Goal: Task Accomplishment & Management: Manage account settings

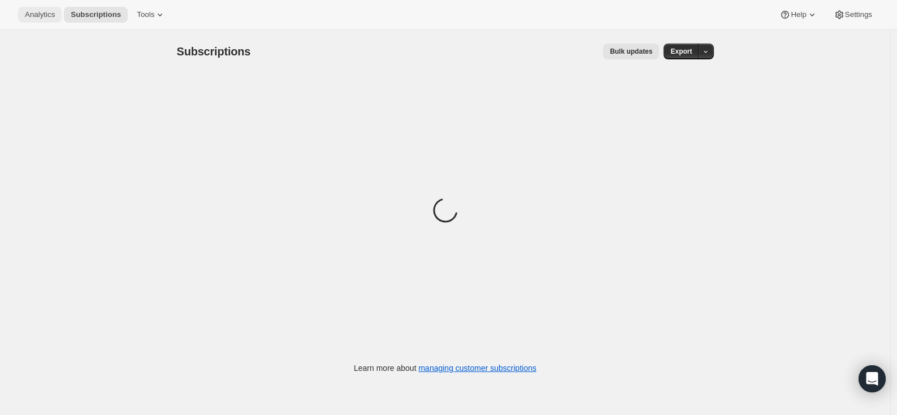
click at [45, 16] on span "Analytics" at bounding box center [40, 14] width 30 height 9
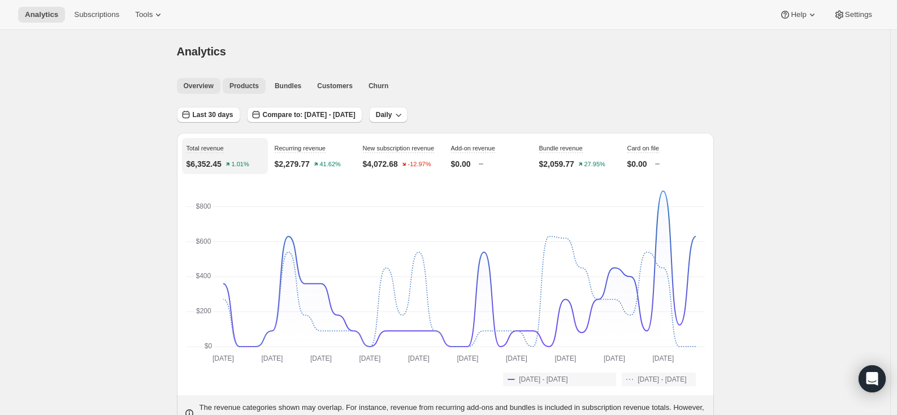
click at [247, 81] on button "Products" at bounding box center [244, 86] width 43 height 16
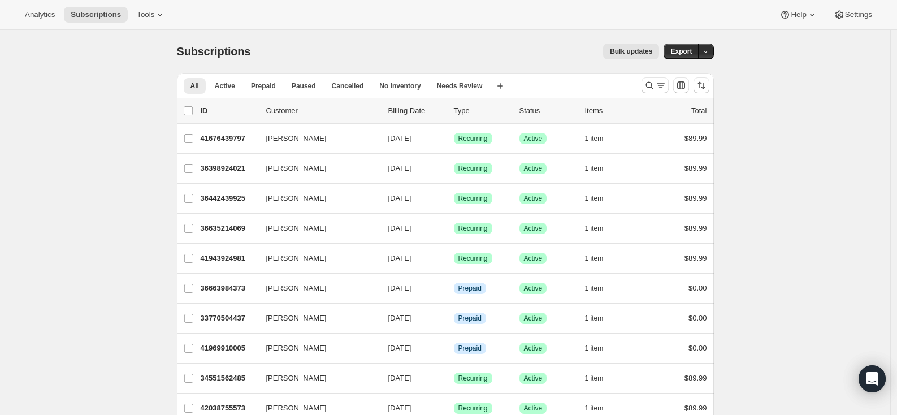
click at [159, 1] on div "Analytics Subscriptions Tools Help Settings" at bounding box center [448, 15] width 897 height 30
click at [156, 8] on button "Tools" at bounding box center [151, 15] width 42 height 16
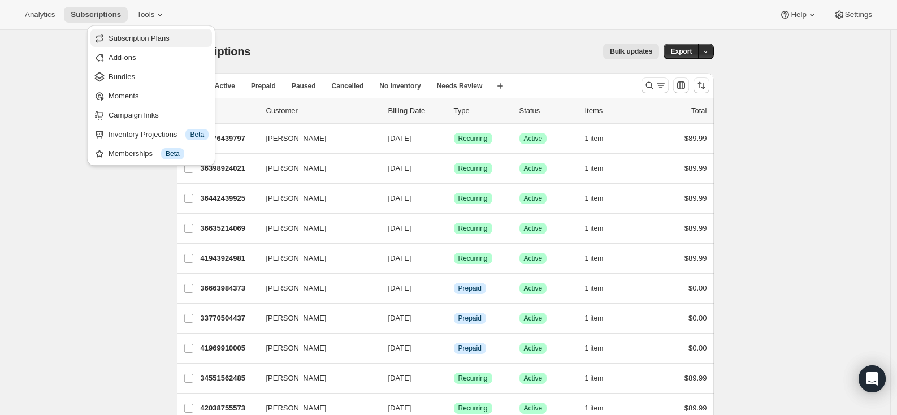
click at [153, 41] on span "Subscription Plans" at bounding box center [139, 38] width 61 height 8
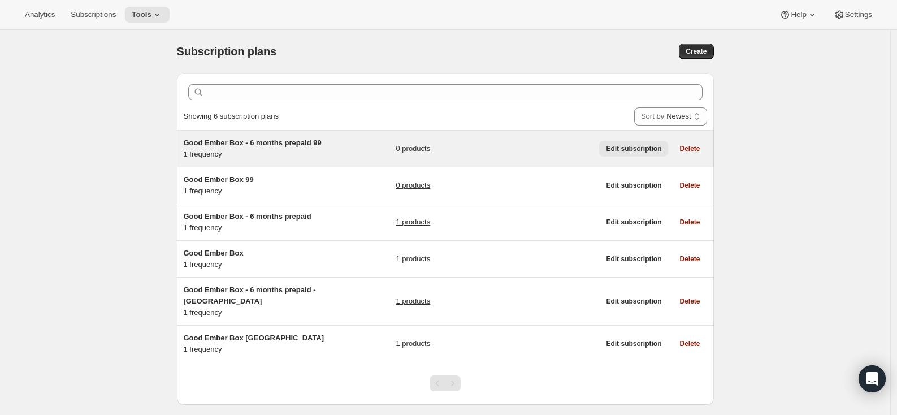
click at [637, 153] on span "Edit subscription" at bounding box center [633, 148] width 55 height 9
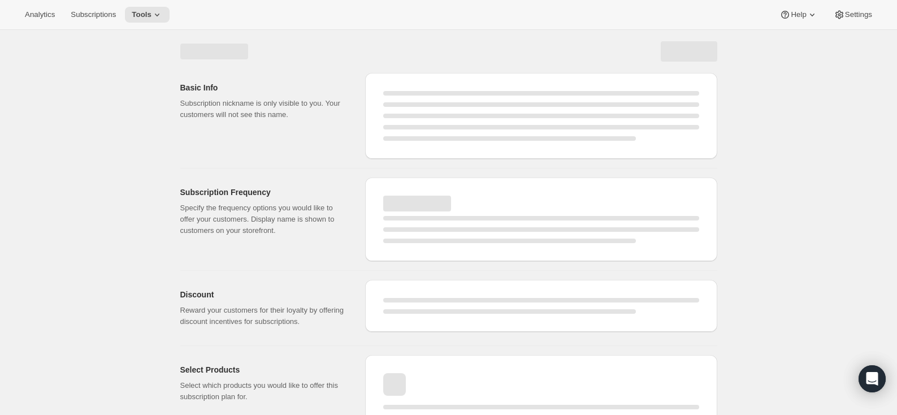
select select "WEEK"
select select "MONTH"
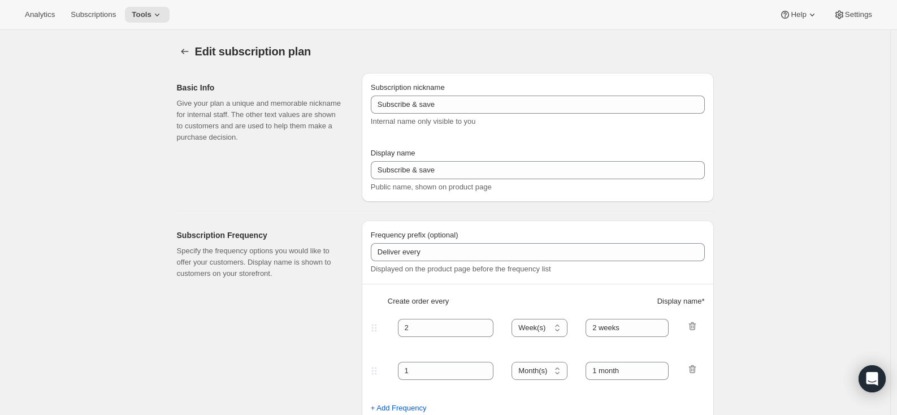
type input "Good Ember Box - 6 months prepaid 99"
type input "Good Ember Box - 6 months prepaid"
select select "ENABLED"
select select "MONTH"
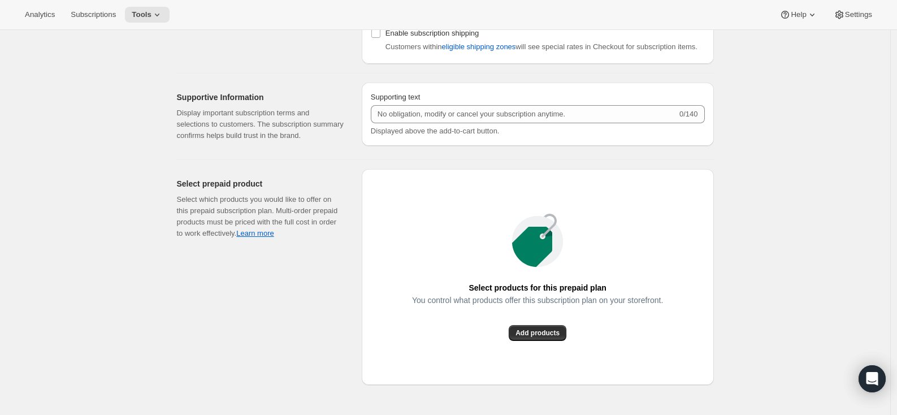
scroll to position [943, 0]
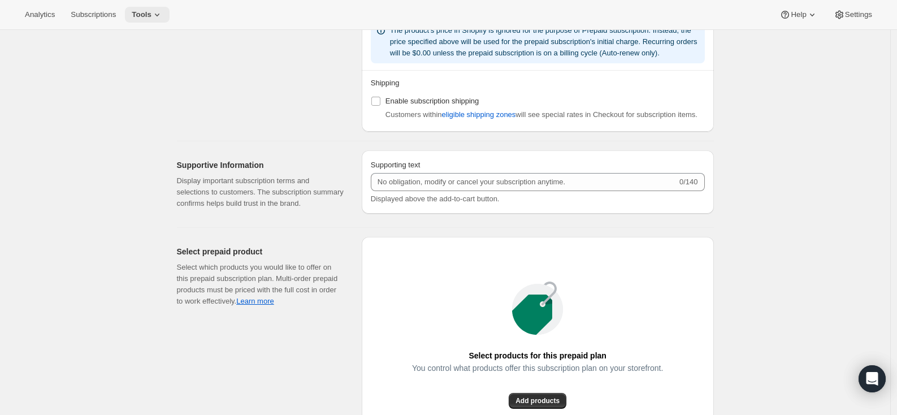
click at [149, 14] on span "Tools" at bounding box center [142, 14] width 20 height 9
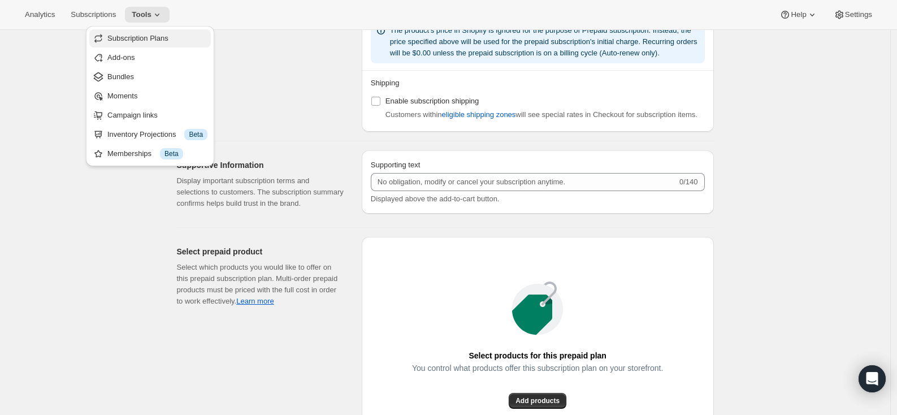
click at [148, 31] on button "Subscription Plans" at bounding box center [150, 38] width 122 height 18
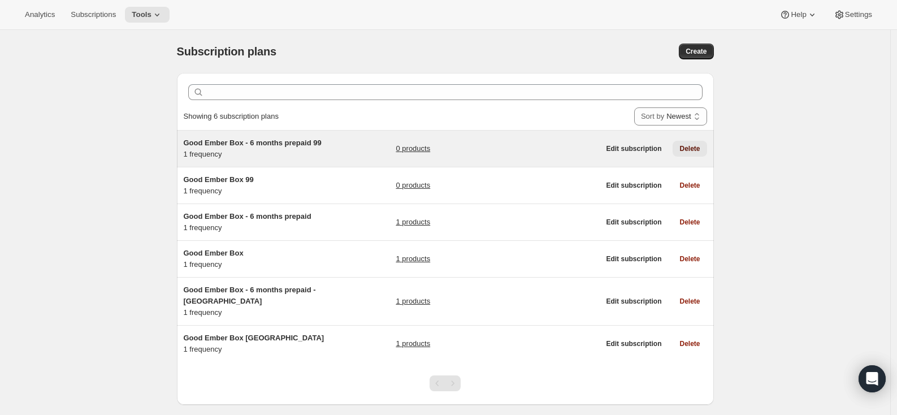
click at [692, 153] on span "Delete" at bounding box center [690, 148] width 20 height 9
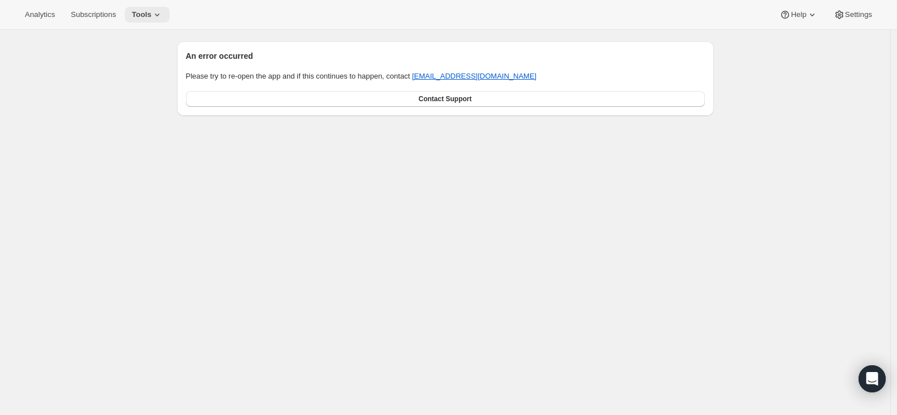
click at [152, 16] on span "Tools" at bounding box center [142, 14] width 20 height 9
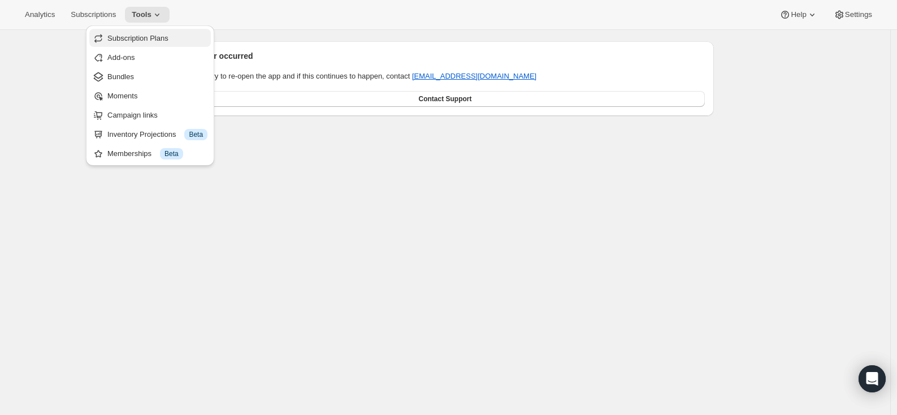
click at [151, 37] on span "Subscription Plans" at bounding box center [137, 38] width 61 height 8
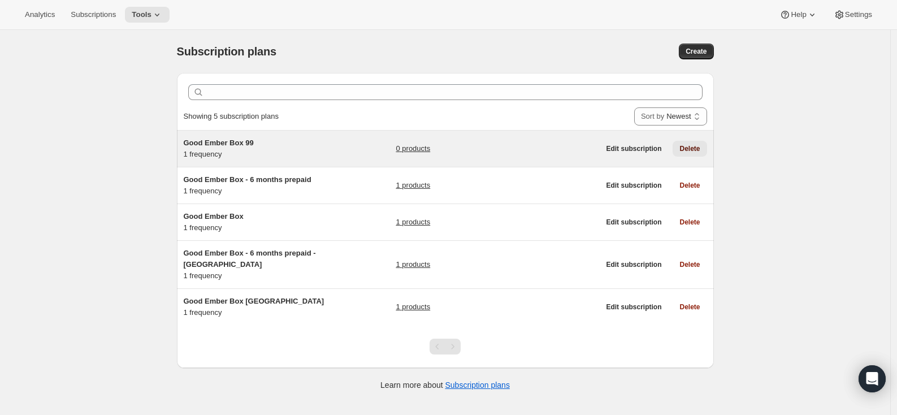
click at [693, 149] on span "Delete" at bounding box center [690, 148] width 20 height 9
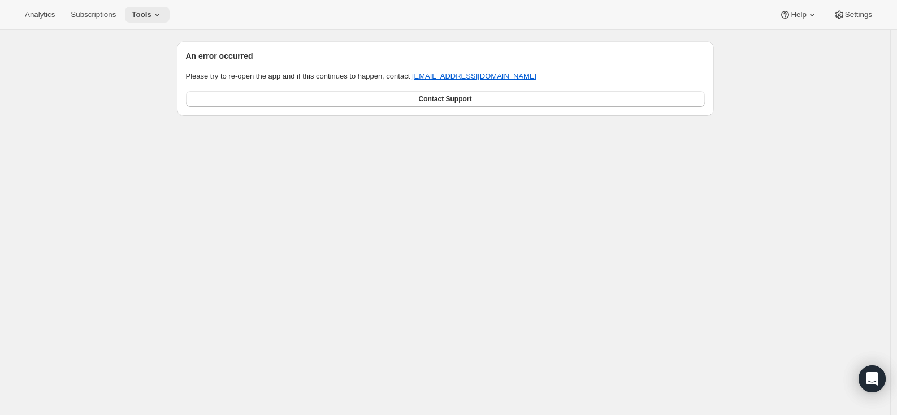
click at [141, 17] on span "Tools" at bounding box center [142, 14] width 20 height 9
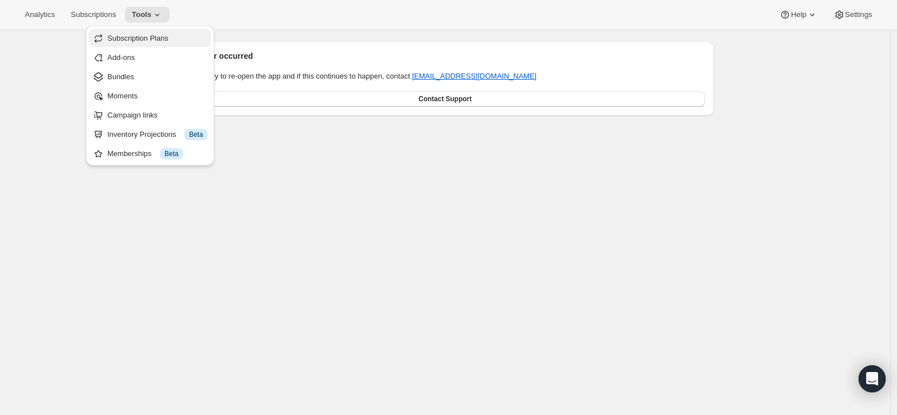
click at [141, 37] on span "Subscription Plans" at bounding box center [137, 38] width 61 height 8
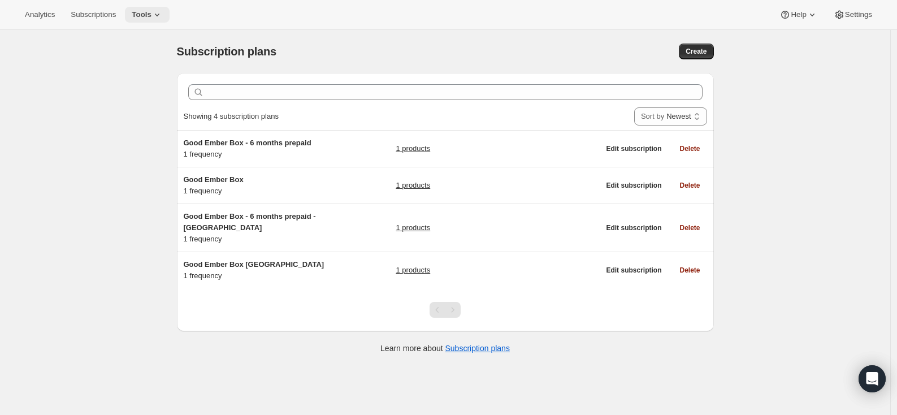
click at [157, 19] on icon at bounding box center [157, 14] width 11 height 11
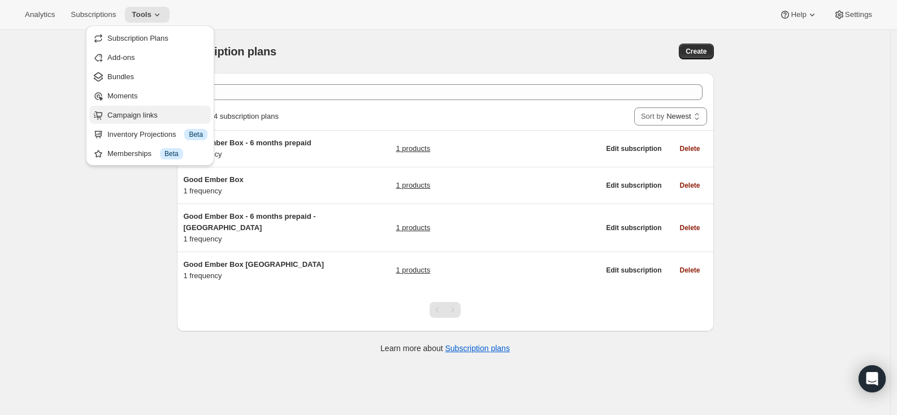
click at [140, 113] on span "Campaign links" at bounding box center [132, 115] width 50 height 8
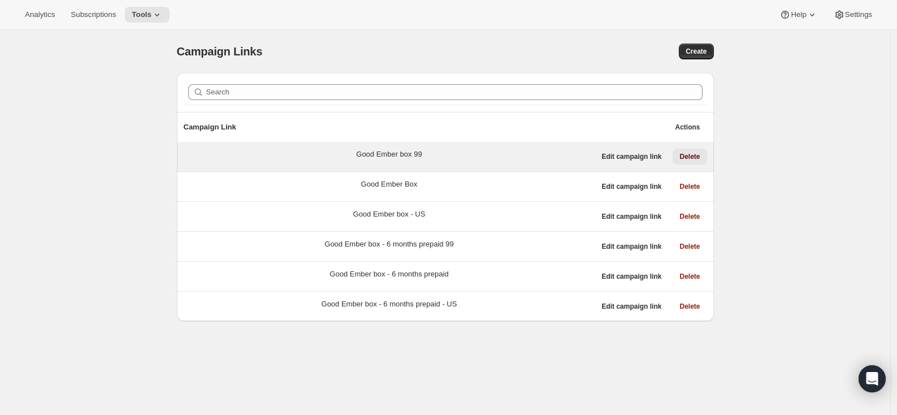
click at [693, 157] on span "Delete" at bounding box center [690, 156] width 20 height 9
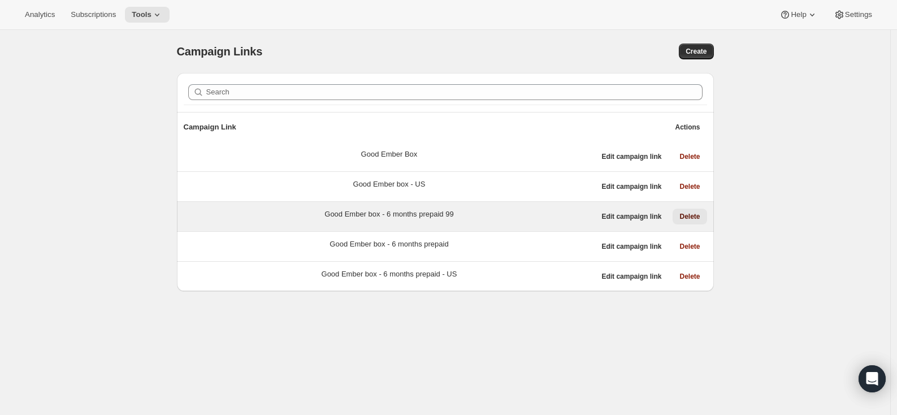
click at [687, 218] on span "Delete" at bounding box center [690, 216] width 20 height 9
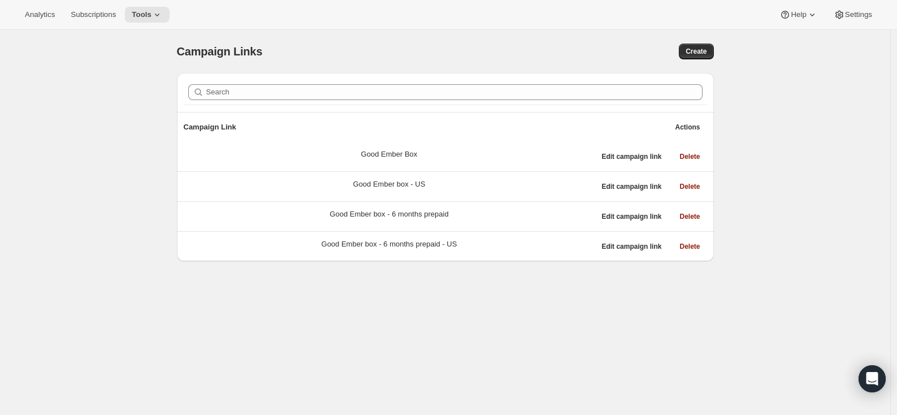
click at [109, 274] on div "Campaign Links. This page is ready Campaign Links Create Search Campaign Link A…" at bounding box center [445, 237] width 891 height 415
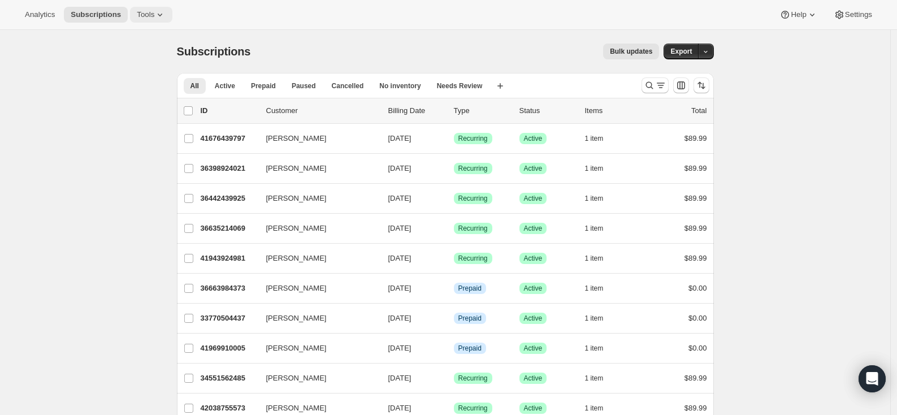
click at [162, 10] on icon at bounding box center [159, 14] width 11 height 11
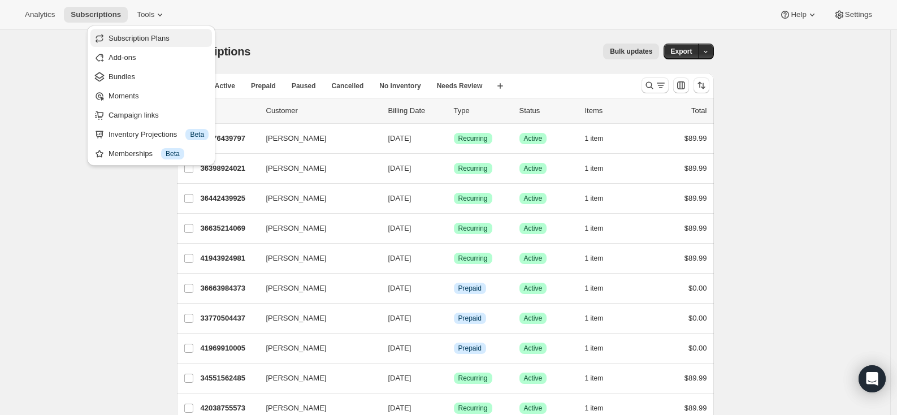
click at [148, 42] on span "Subscription Plans" at bounding box center [139, 38] width 61 height 8
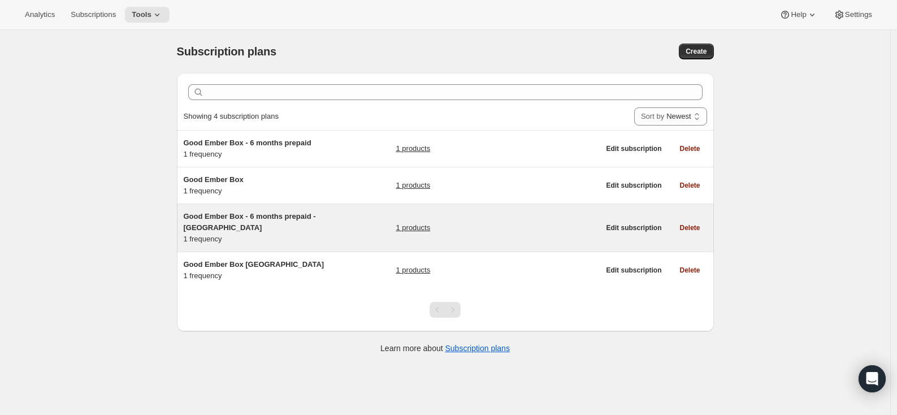
click at [289, 217] on span "Good Ember Box - 6 months prepaid - [GEOGRAPHIC_DATA]" at bounding box center [250, 222] width 132 height 20
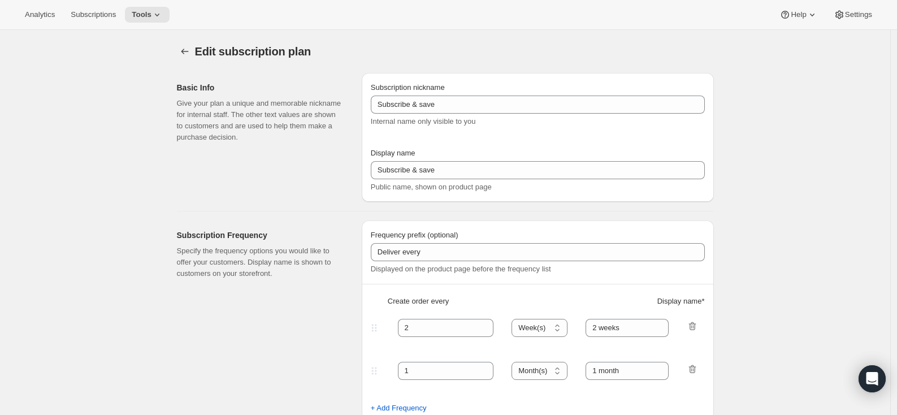
type input "Good Ember Box - 6 months prepaid - [GEOGRAPHIC_DATA]"
select select "ENABLED"
select select "MONTH"
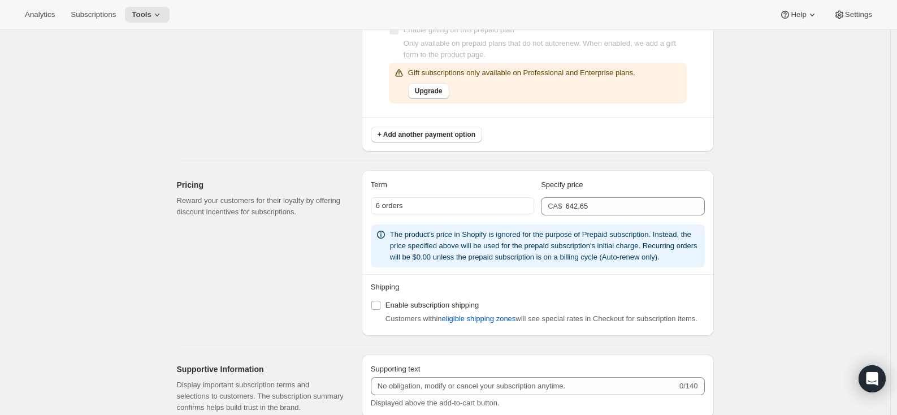
scroll to position [742, 0]
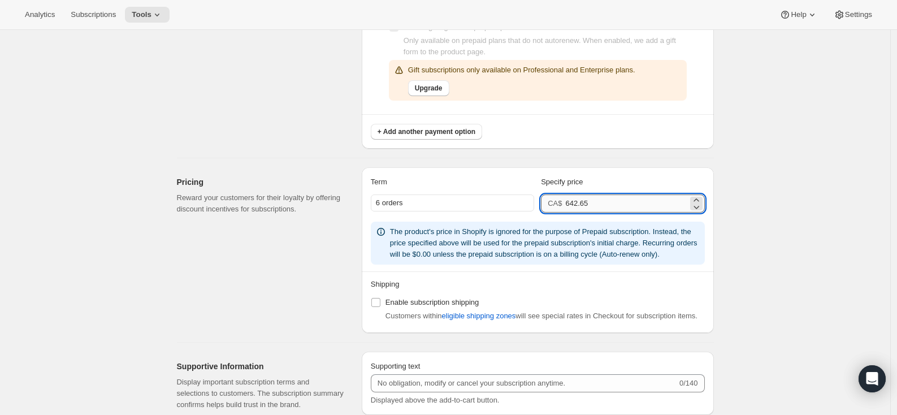
drag, startPoint x: 571, startPoint y: 202, endPoint x: 601, endPoint y: 204, distance: 30.1
click at [601, 204] on input "642.65" at bounding box center [626, 204] width 122 height 18
type input "771.36"
click at [279, 263] on div "Pricing Reward your customers for their loyalty by offering discount incentives…" at bounding box center [265, 250] width 176 height 166
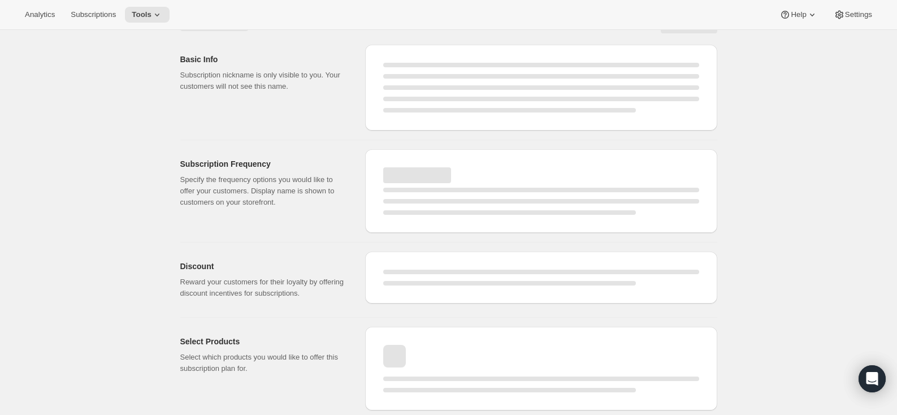
select select "MONTH"
select select "ENABLED"
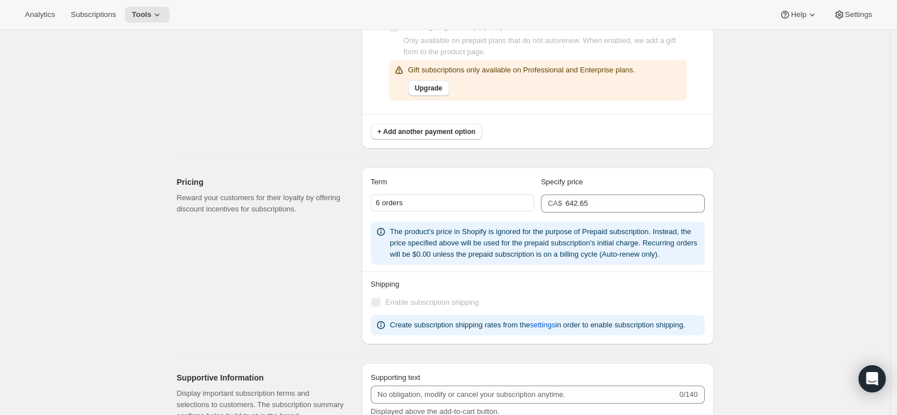
type input "771.36"
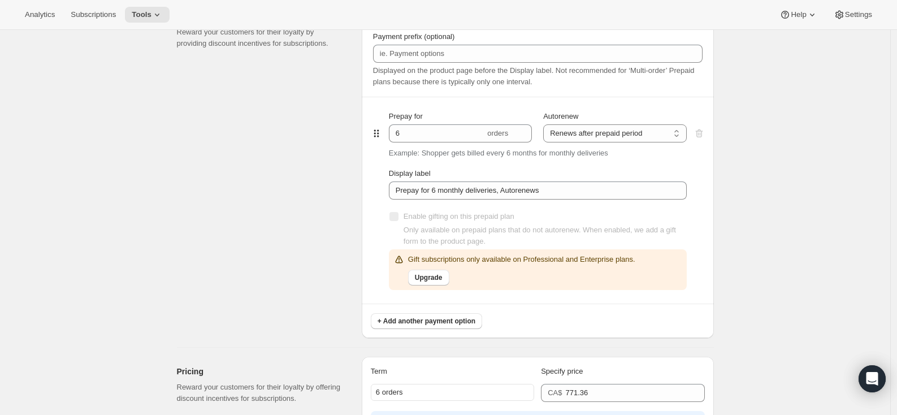
scroll to position [648, 0]
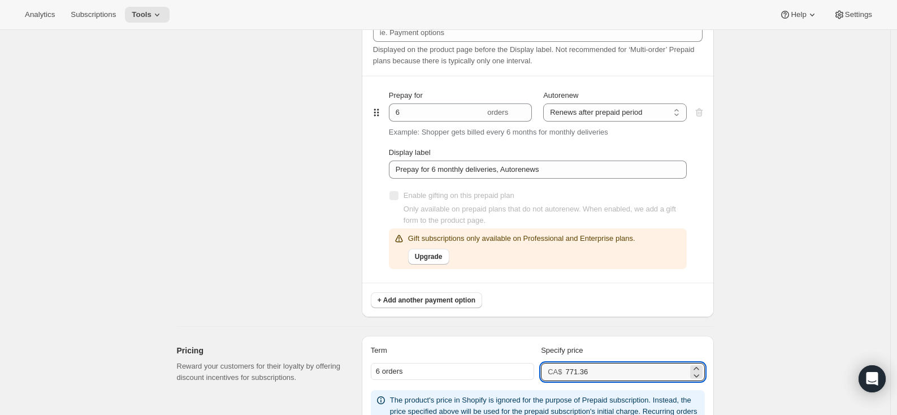
drag, startPoint x: 619, startPoint y: 374, endPoint x: 507, endPoint y: 373, distance: 111.4
click at [507, 373] on div "6 orders CA$ 771.36" at bounding box center [538, 372] width 334 height 18
click at [268, 277] on div "Prepaid terms Reward your customers for their loyalty by providing discount inc…" at bounding box center [265, 149] width 176 height 336
click at [150, 18] on span "Tools" at bounding box center [142, 14] width 20 height 9
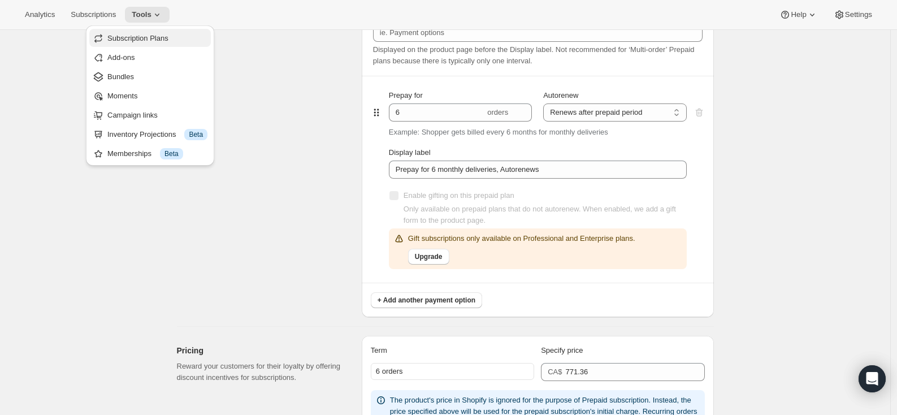
click at [143, 43] on span "Subscription Plans" at bounding box center [157, 38] width 100 height 11
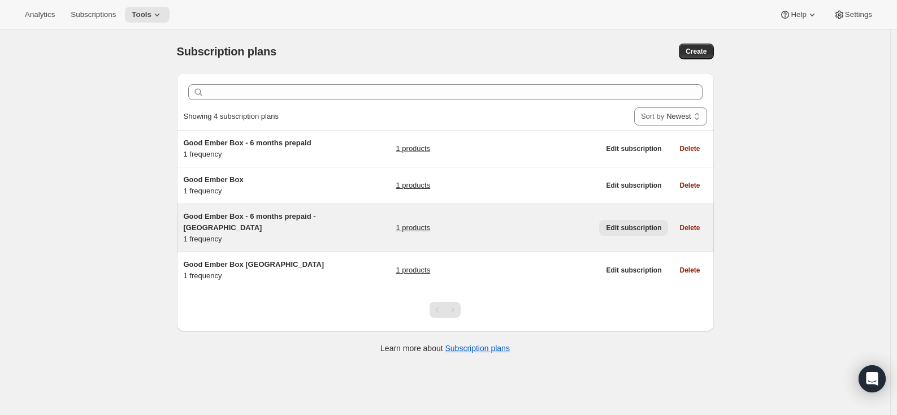
click at [656, 227] on span "Edit subscription" at bounding box center [633, 227] width 55 height 9
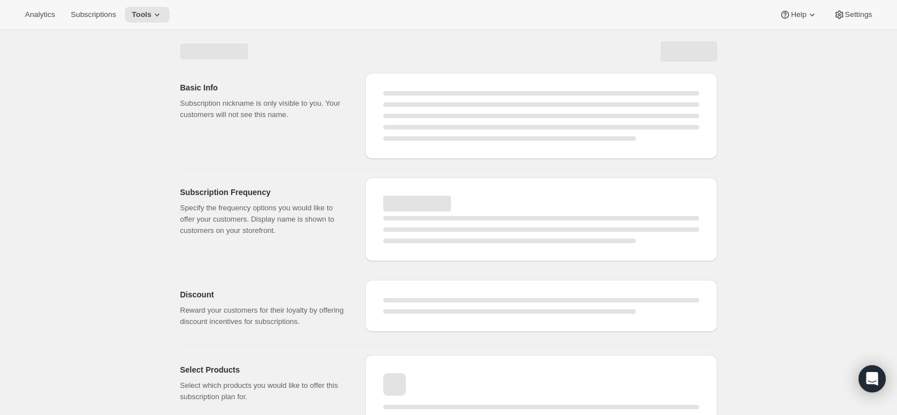
select select "WEEK"
select select "MONTH"
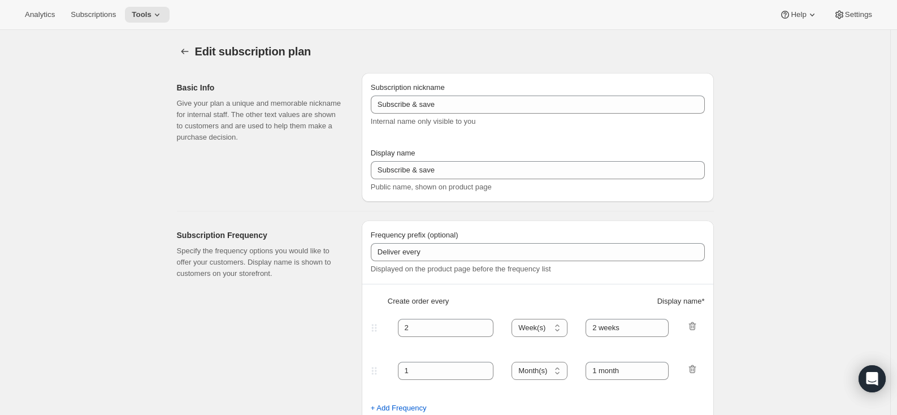
type input "Good Ember Box - 6 months prepaid - [GEOGRAPHIC_DATA]"
select select "ENABLED"
select select "MONTH"
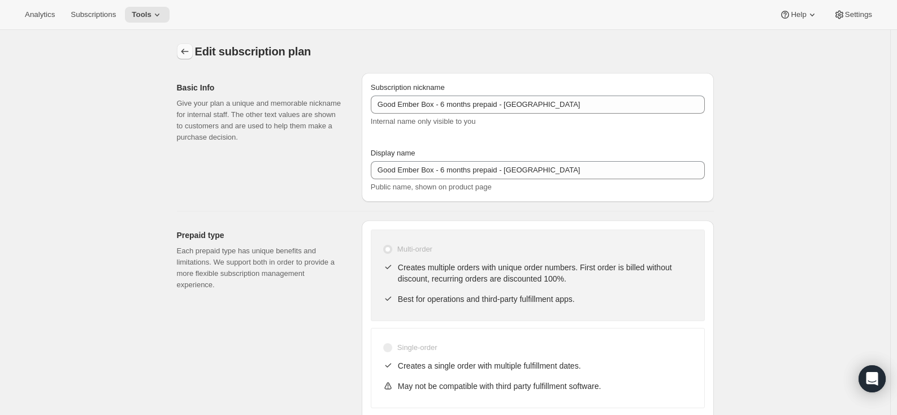
click at [185, 51] on icon "Subscription plans" at bounding box center [184, 52] width 7 height 6
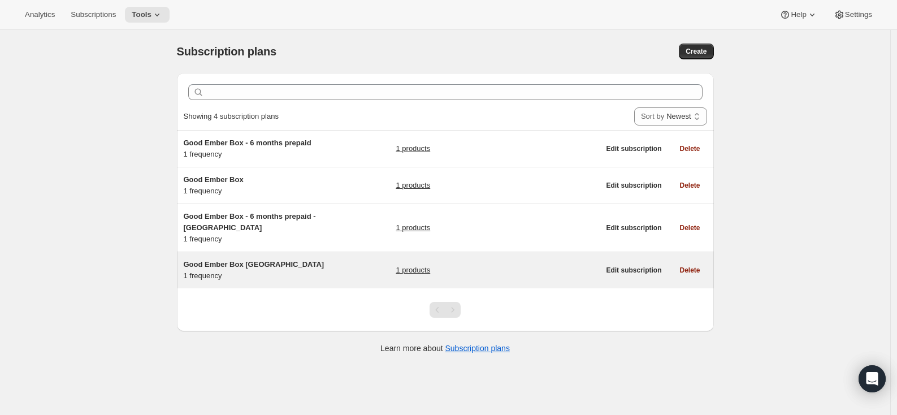
click at [231, 266] on span "Good Ember Box [GEOGRAPHIC_DATA]" at bounding box center [254, 264] width 141 height 8
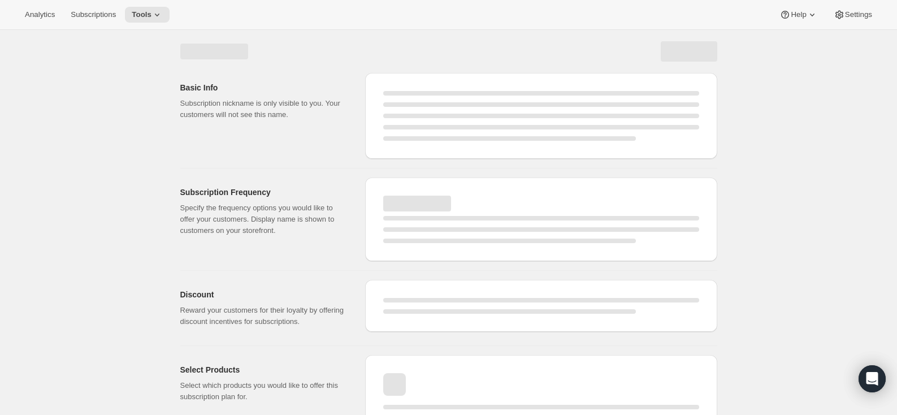
select select "WEEK"
select select "MONTH"
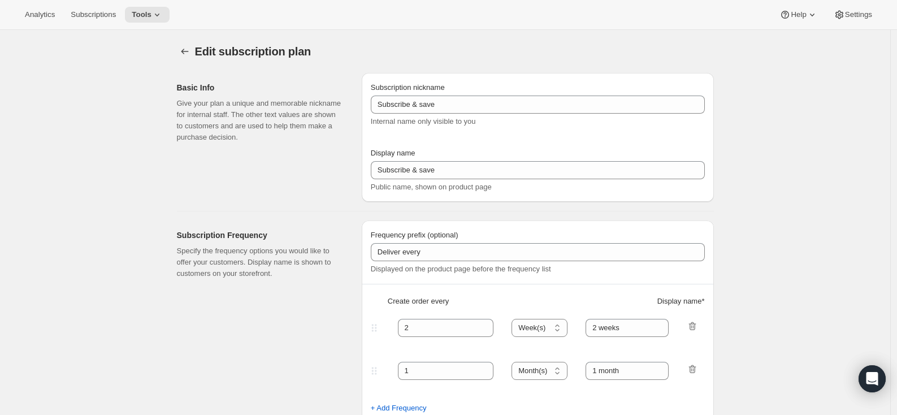
type input "Good Ember Box [GEOGRAPHIC_DATA]"
type input "1"
type input "1 month"
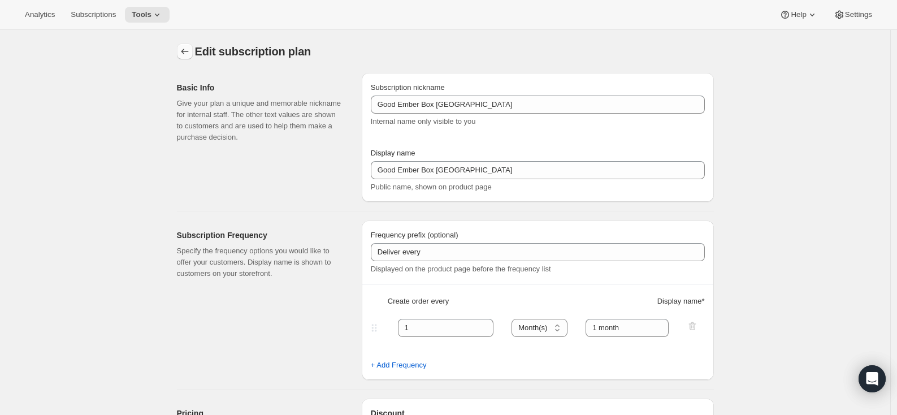
click at [190, 48] on icon "Subscription plans" at bounding box center [184, 51] width 11 height 11
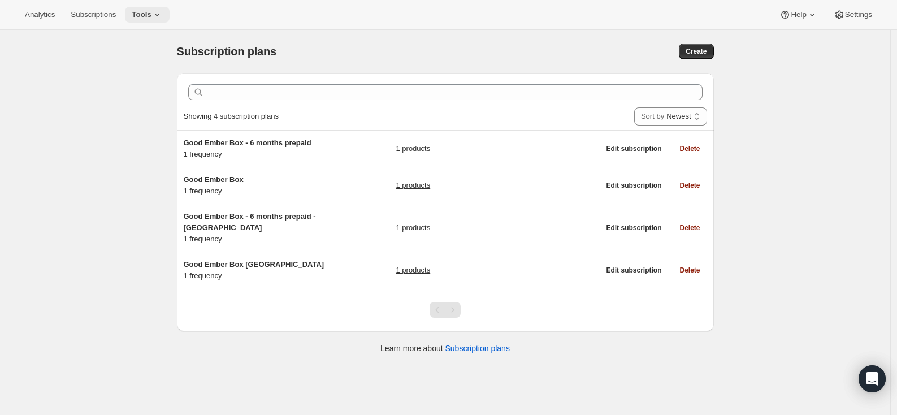
click at [152, 15] on span "Tools" at bounding box center [142, 14] width 20 height 9
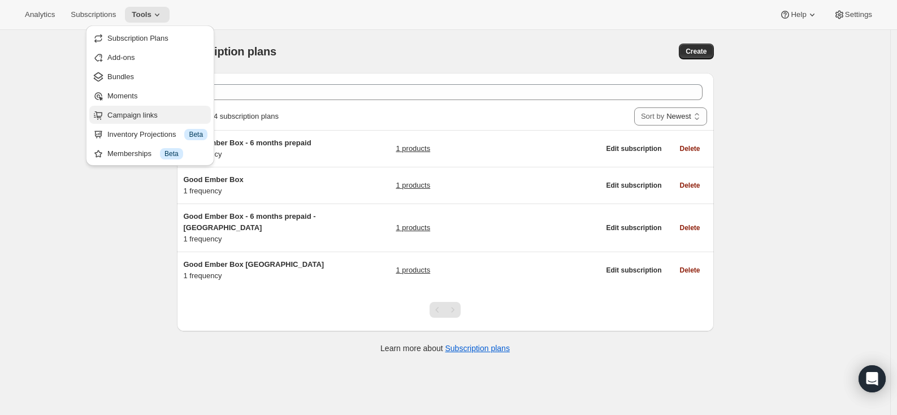
click at [142, 113] on span "Campaign links" at bounding box center [132, 115] width 50 height 8
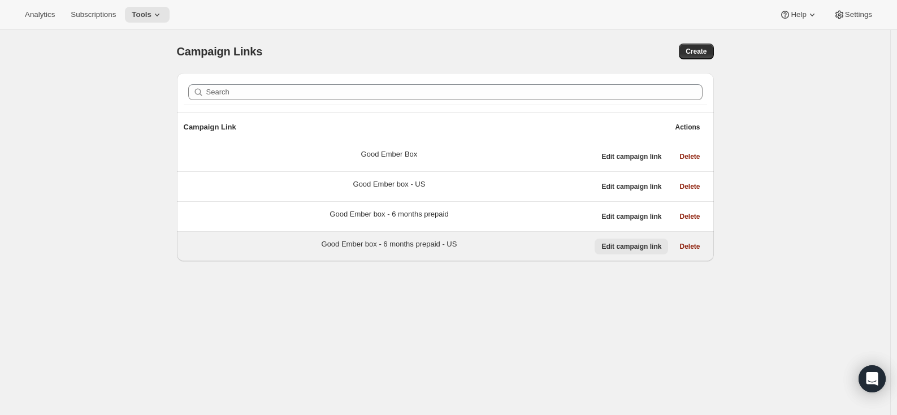
click at [647, 244] on span "Edit campaign link" at bounding box center [632, 246] width 60 height 9
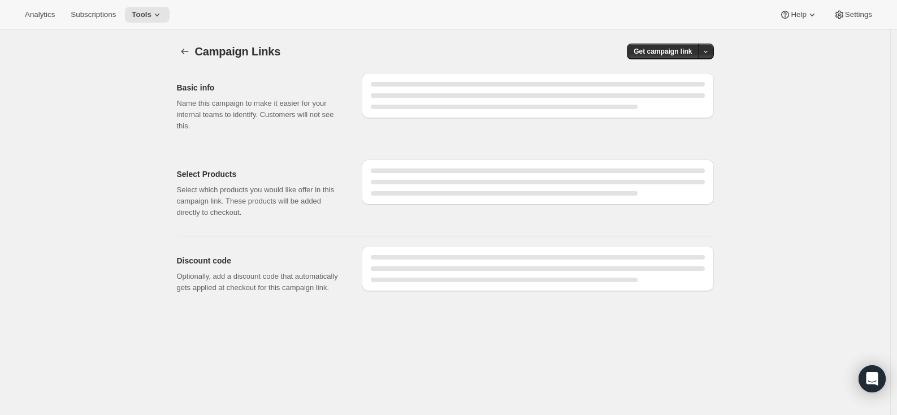
select select "gid://shopify/SellingPlan/4480172277"
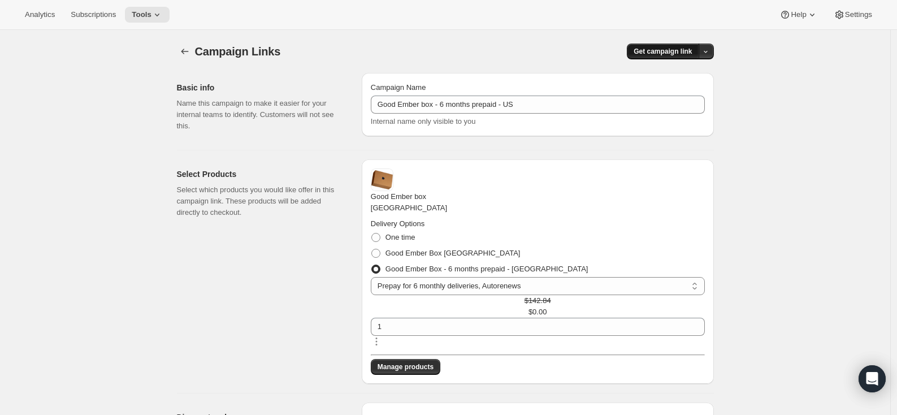
click at [669, 47] on span "Get campaign link" at bounding box center [663, 51] width 58 height 9
click at [679, 71] on span "Copy Link" at bounding box center [693, 75] width 33 height 8
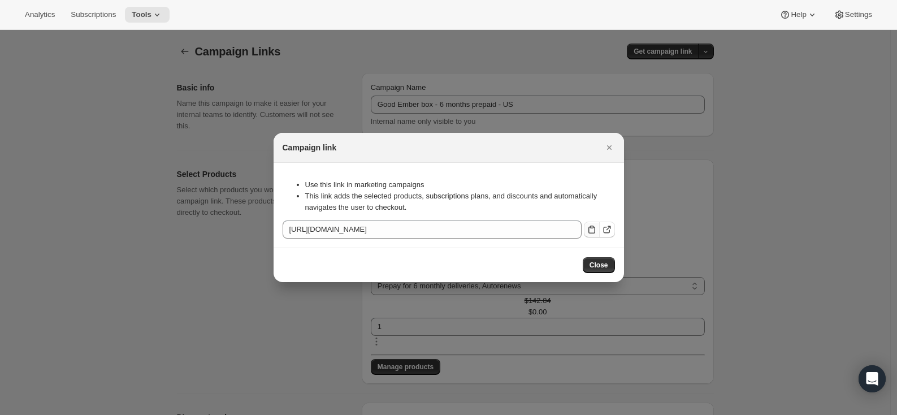
click at [586, 224] on icon ":rgg:" at bounding box center [591, 229] width 11 height 11
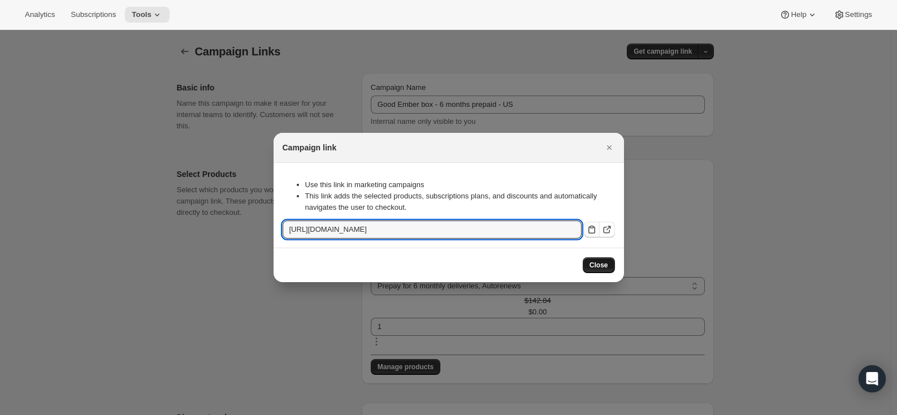
click at [604, 270] on span "Close" at bounding box center [599, 265] width 19 height 9
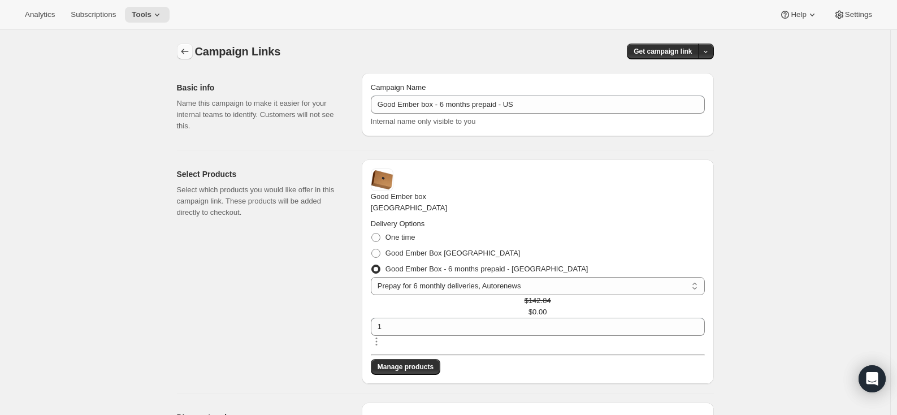
click at [183, 55] on icon "button" at bounding box center [184, 51] width 11 height 11
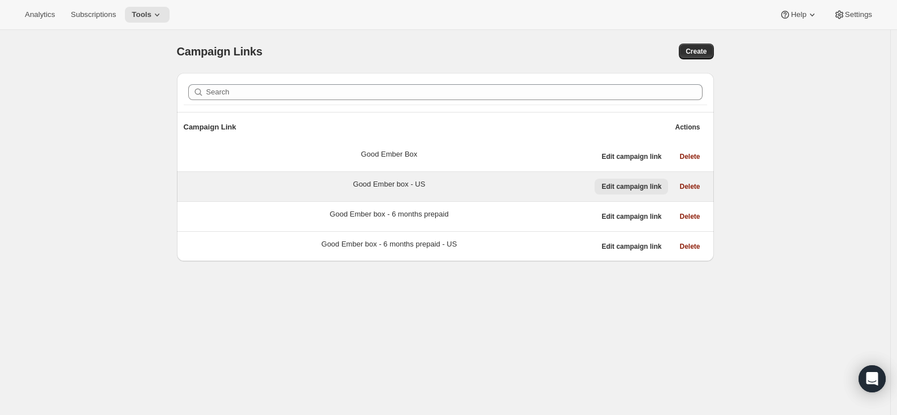
click at [639, 184] on span "Edit campaign link" at bounding box center [632, 186] width 60 height 9
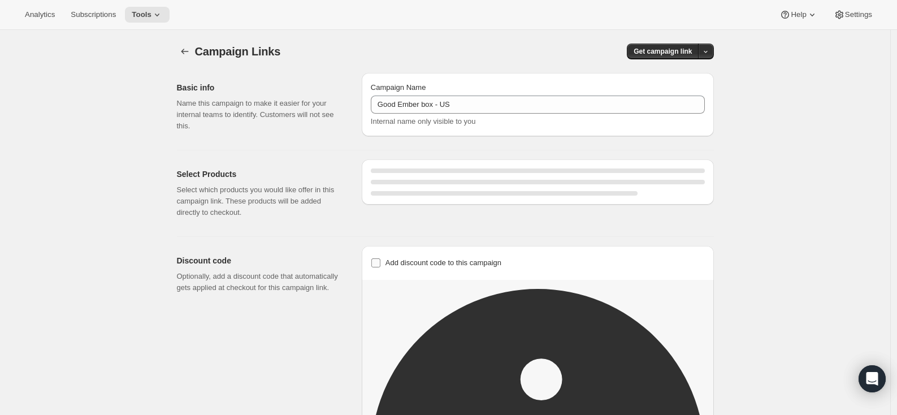
select select "gid://shopify/SellingPlan/4480139509"
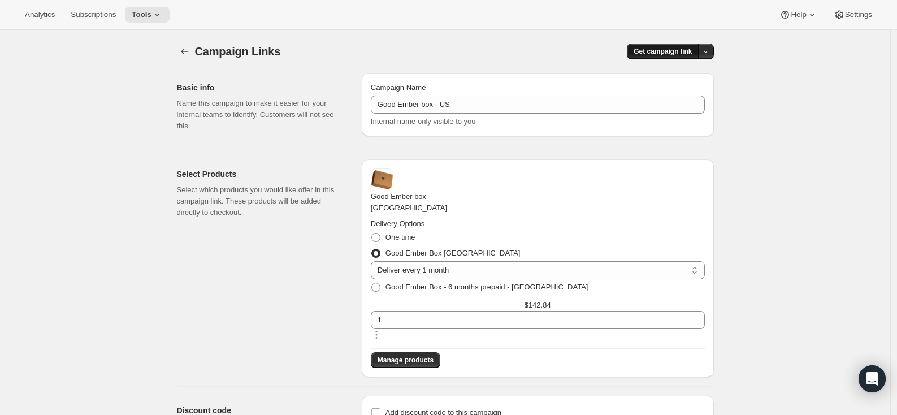
click at [676, 53] on span "Get campaign link" at bounding box center [663, 51] width 58 height 9
click at [680, 67] on button "Copy Link" at bounding box center [686, 75] width 54 height 18
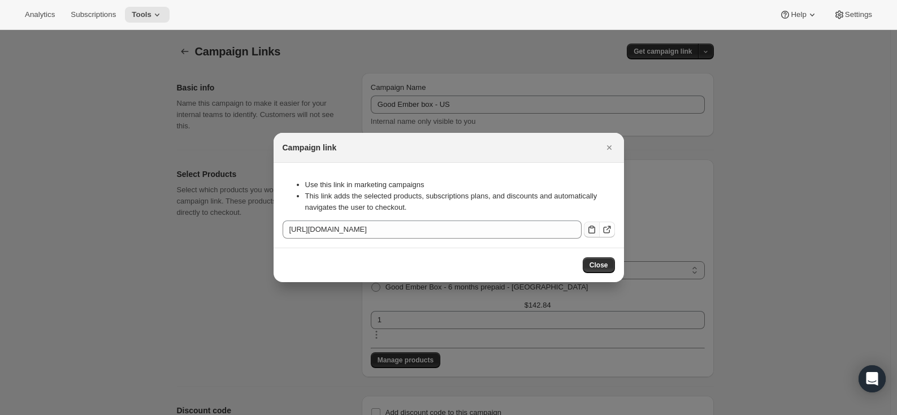
click at [586, 226] on icon ":rh7:" at bounding box center [591, 229] width 11 height 11
click at [607, 270] on span "Close" at bounding box center [599, 265] width 19 height 9
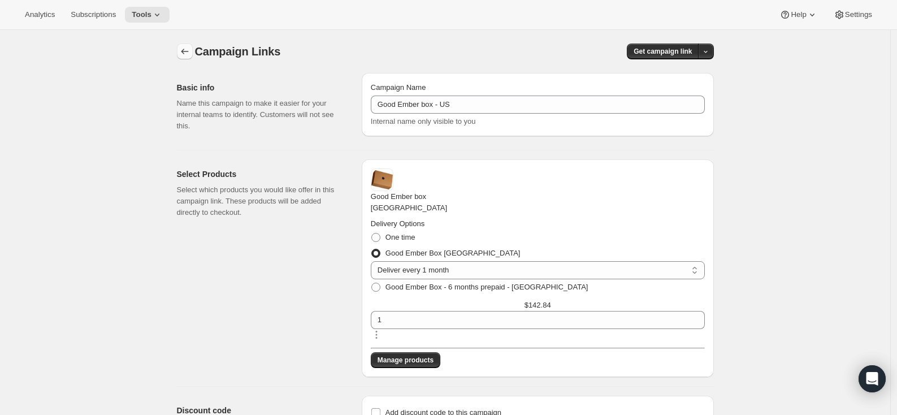
click at [188, 51] on icon "button" at bounding box center [184, 51] width 11 height 11
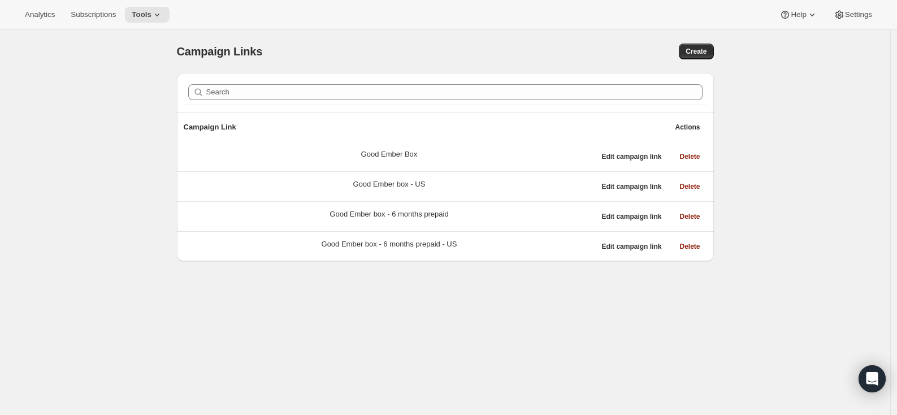
click at [133, 152] on div "Campaign Links. This page is ready Campaign Links Create Search Campaign Link A…" at bounding box center [445, 237] width 891 height 415
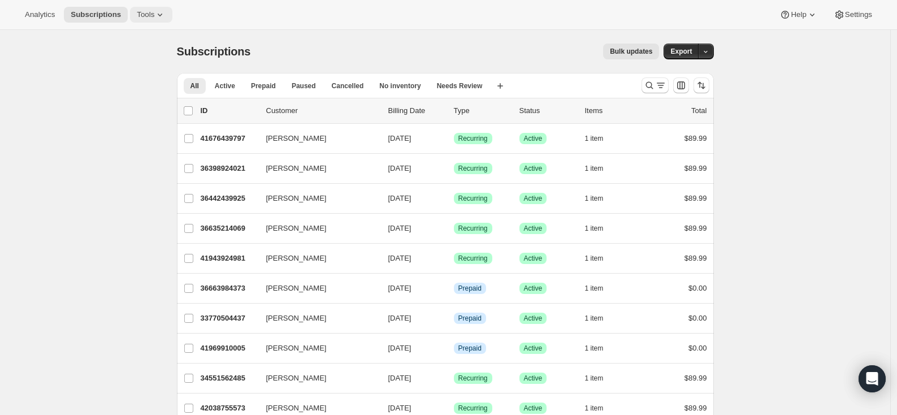
click at [158, 17] on icon at bounding box center [159, 14] width 11 height 11
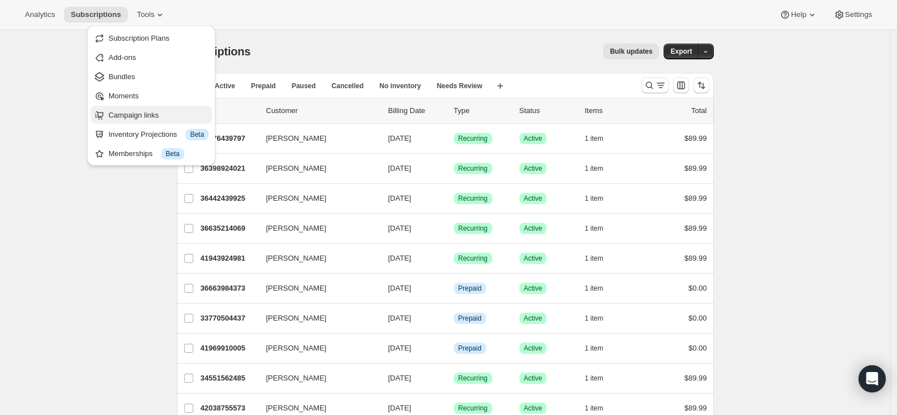
click at [137, 112] on span "Campaign links" at bounding box center [134, 115] width 50 height 8
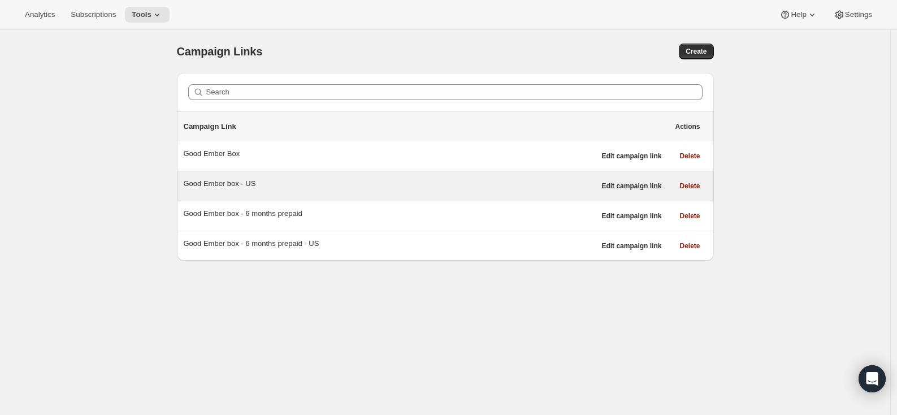
click at [223, 185] on div "Good Ember box - US" at bounding box center [390, 183] width 412 height 11
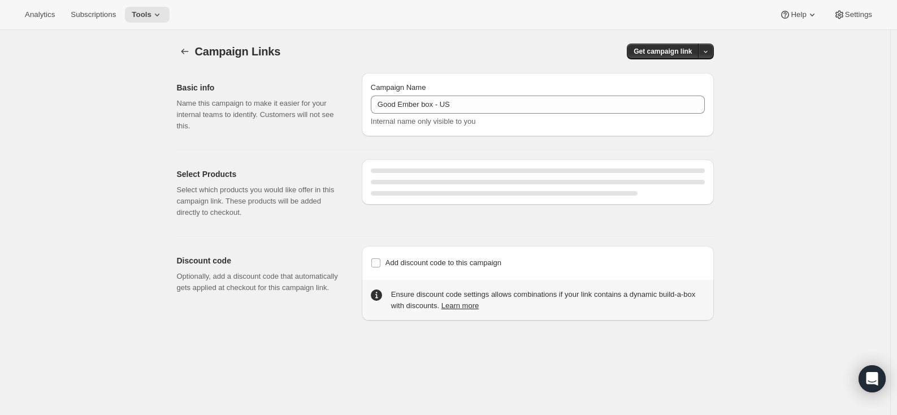
select select "gid://shopify/SellingPlan/4480139509"
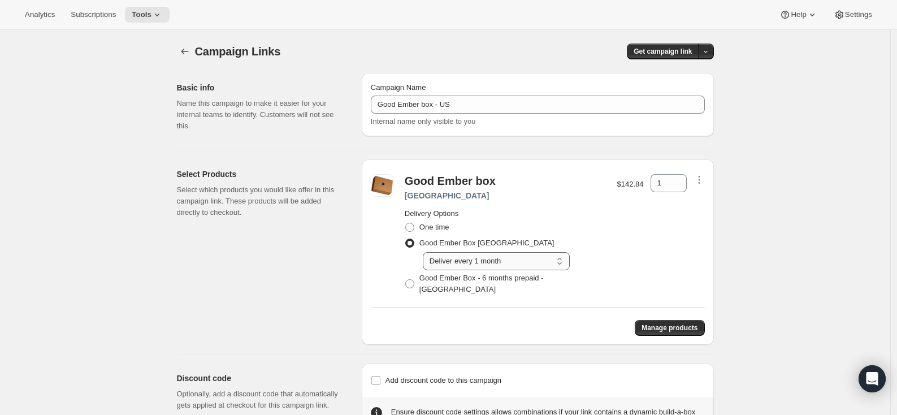
click at [503, 265] on select "Select Deliver every 1 month" at bounding box center [496, 261] width 147 height 18
click at [659, 254] on div "1" at bounding box center [669, 235] width 36 height 123
click at [191, 52] on icon "button" at bounding box center [184, 51] width 11 height 11
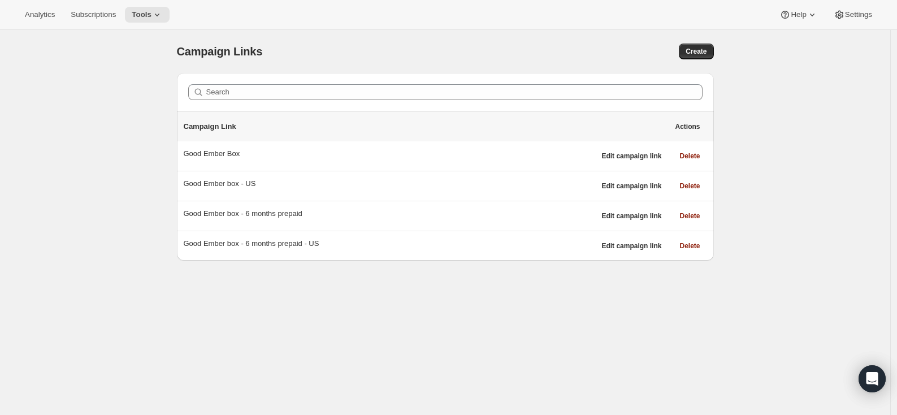
click at [127, 210] on div "Campaign Links. This page is ready Campaign Links Create Search Campaign Link A…" at bounding box center [445, 237] width 891 height 415
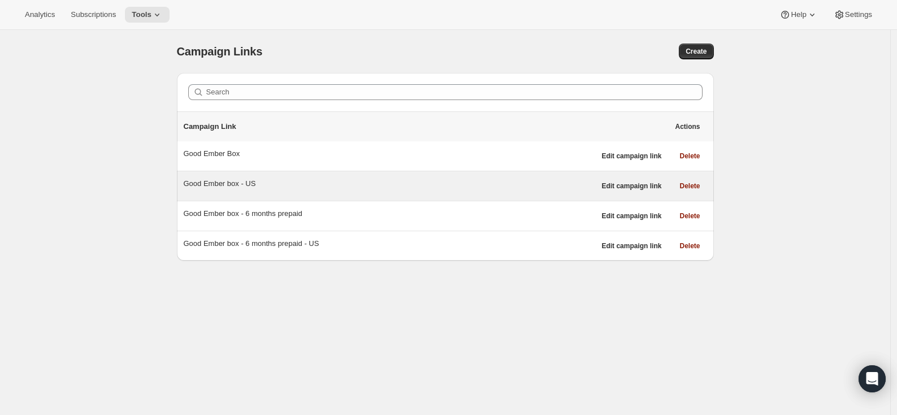
click at [214, 187] on div "Good Ember box - US" at bounding box center [390, 183] width 412 height 11
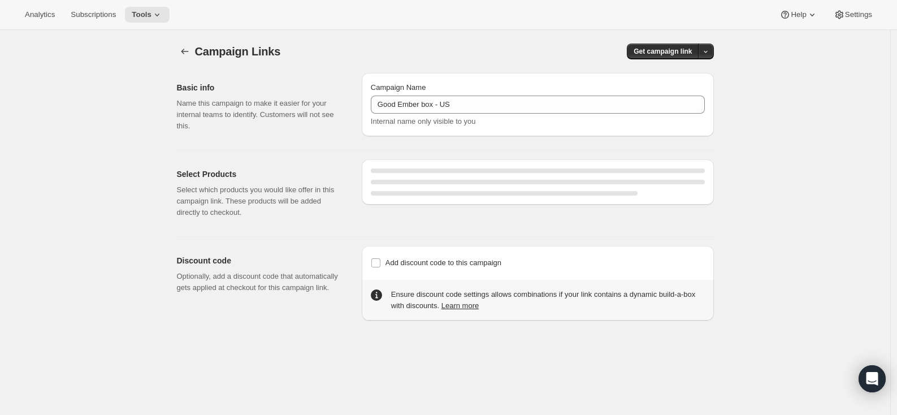
select select "gid://shopify/SellingPlan/4480139509"
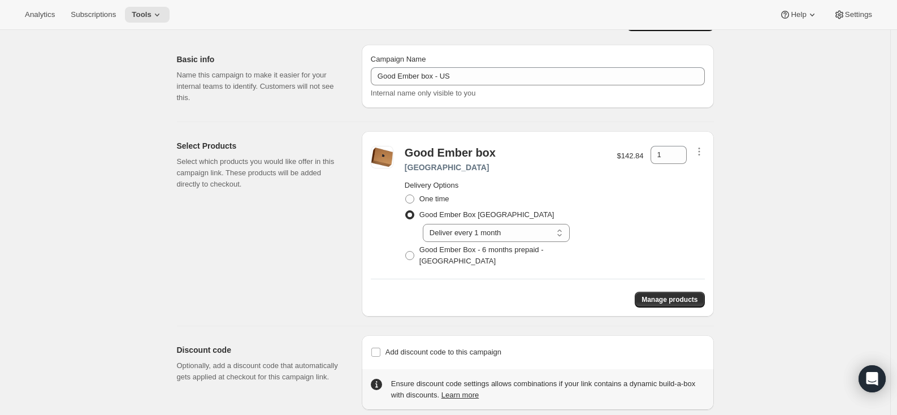
scroll to position [34, 0]
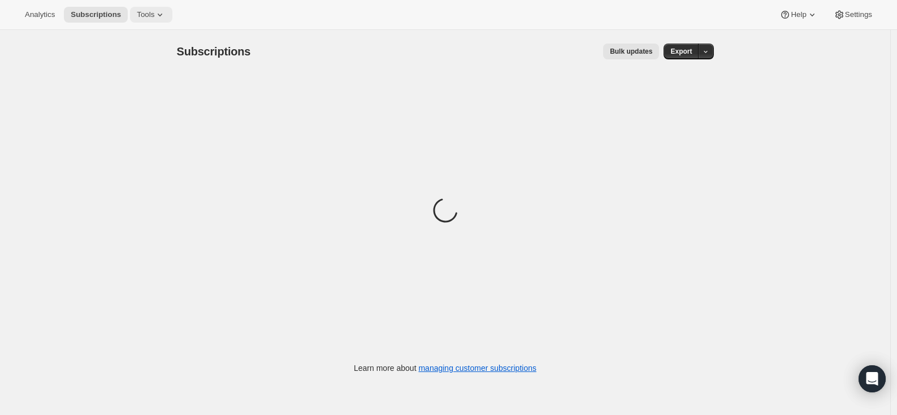
click at [154, 16] on span "Tools" at bounding box center [146, 14] width 18 height 9
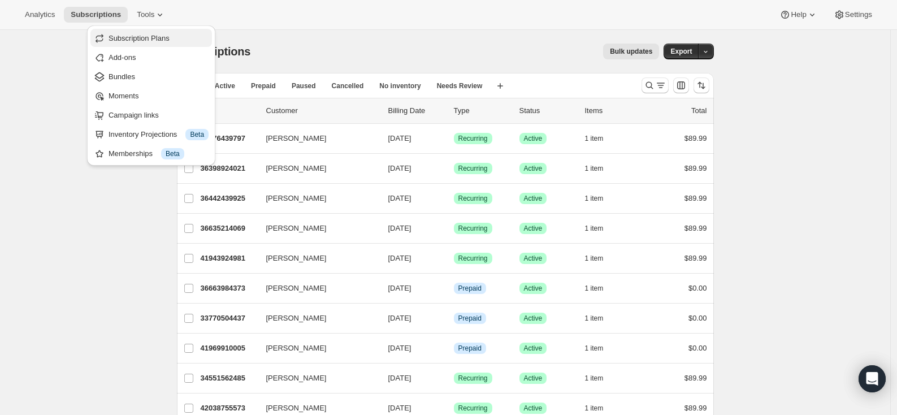
click at [145, 42] on span "Subscription Plans" at bounding box center [139, 38] width 61 height 8
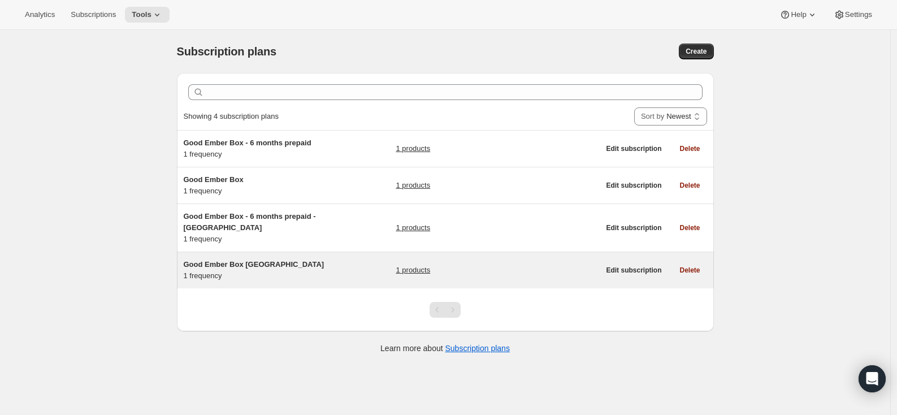
click at [260, 270] on h5 "Good Ember Box [GEOGRAPHIC_DATA]" at bounding box center [254, 264] width 141 height 11
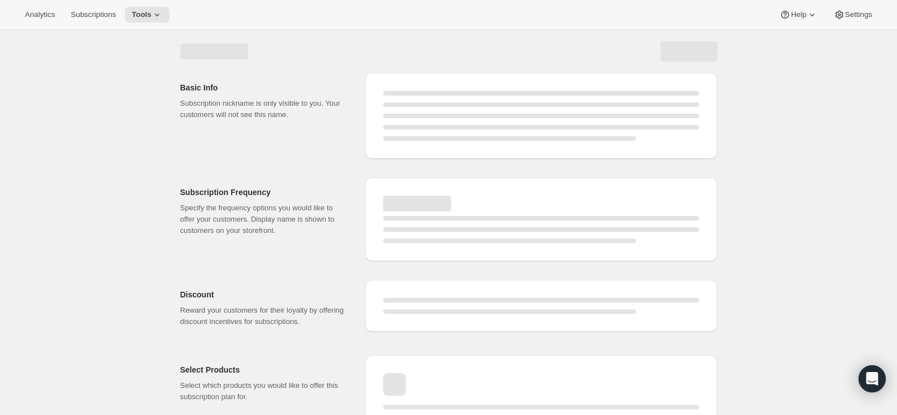
select select "WEEK"
select select "MONTH"
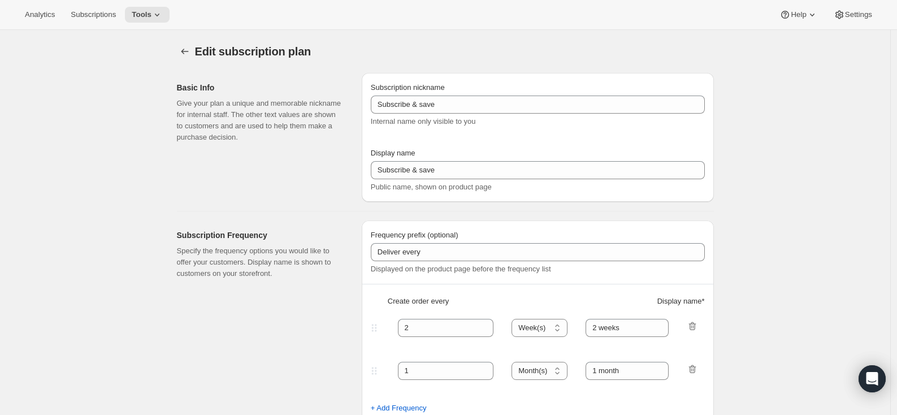
type input "Good Ember Box [GEOGRAPHIC_DATA]"
type input "1"
select select "MONTH"
type input "1 month"
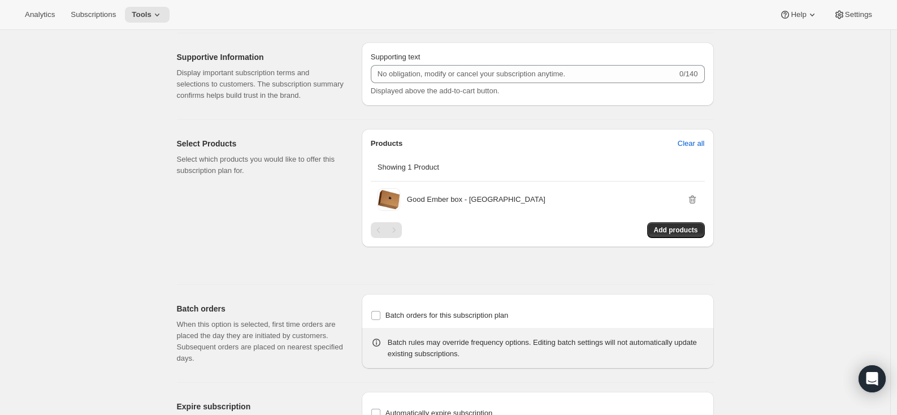
scroll to position [577, 0]
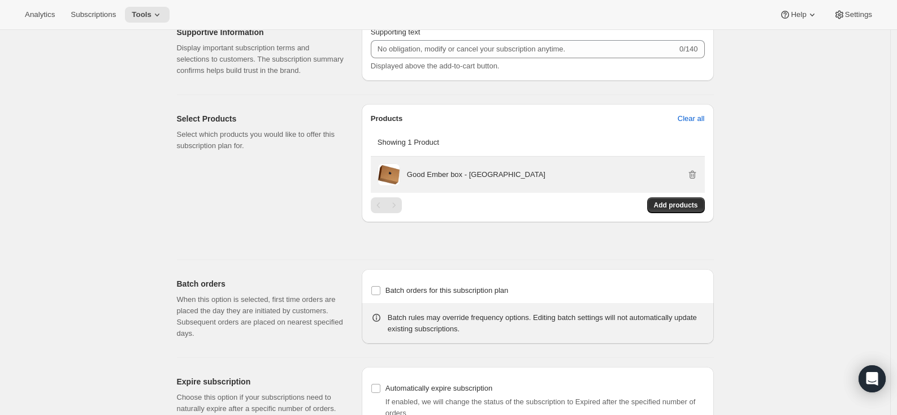
click at [448, 180] on p "Good Ember box - [GEOGRAPHIC_DATA]" at bounding box center [476, 174] width 139 height 11
